Goal: Information Seeking & Learning: Learn about a topic

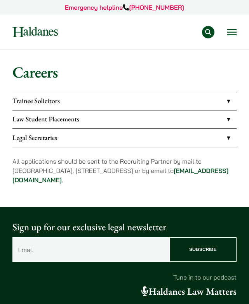
click at [85, 123] on link "Law Student Placements" at bounding box center [124, 120] width 224 height 18
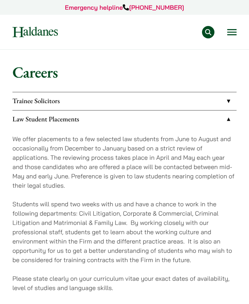
click at [231, 32] on button "Open menu" at bounding box center [231, 32] width 9 height 6
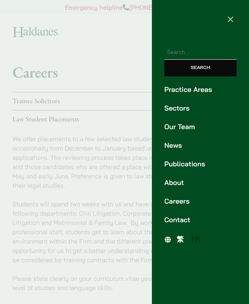
click at [177, 236] on span "繁" at bounding box center [180, 239] width 7 height 9
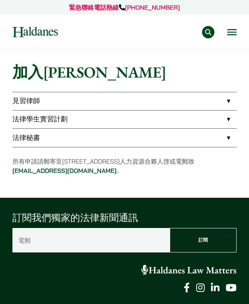
click at [234, 31] on button "Open menu" at bounding box center [231, 32] width 9 height 6
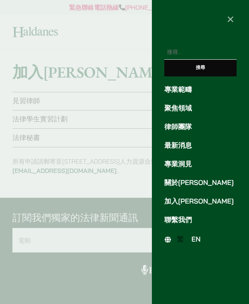
click at [194, 241] on span "EN" at bounding box center [195, 239] width 9 height 9
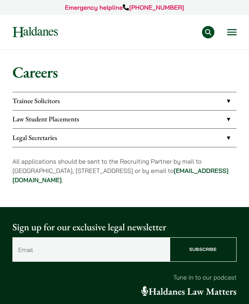
click at [170, 117] on link "Law Student Placements" at bounding box center [124, 120] width 224 height 18
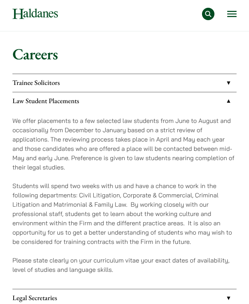
scroll to position [21, 0]
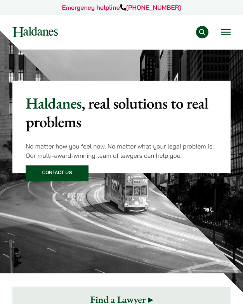
click at [220, 35] on div "Practice Areas Antitrust and Competition Law Civil Litigation & Dispute Resolut…" at bounding box center [148, 32] width 165 height 12
click at [224, 32] on button "Open menu" at bounding box center [225, 32] width 9 height 6
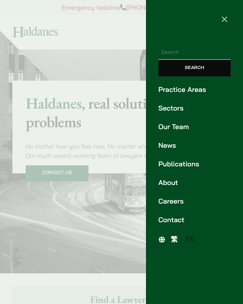
click at [173, 199] on link "Careers" at bounding box center [194, 201] width 72 height 10
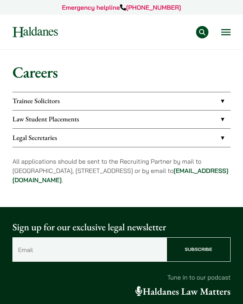
click at [156, 119] on link "Law Student Placements" at bounding box center [121, 120] width 218 height 18
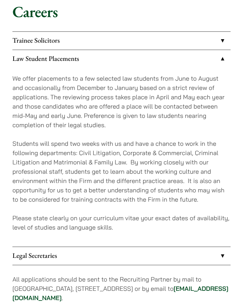
scroll to position [61, 0]
